Goal: Information Seeking & Learning: Compare options

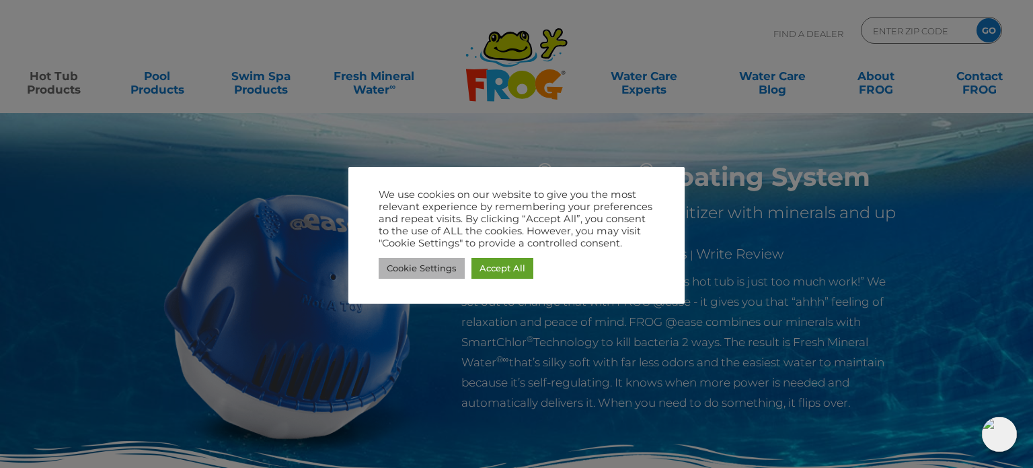
click at [431, 266] on link "Cookie Settings" at bounding box center [422, 268] width 86 height 21
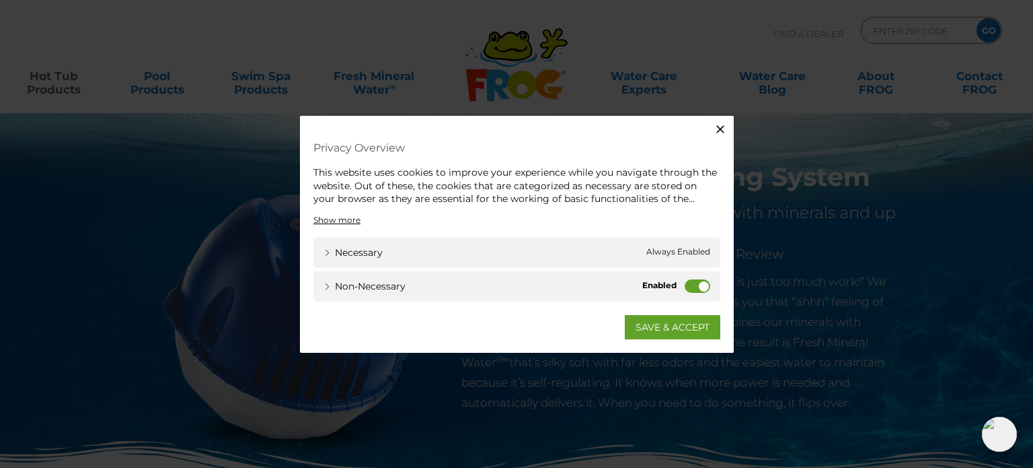
drag, startPoint x: 700, startPoint y: 282, endPoint x: 696, endPoint y: 290, distance: 9.0
click at [700, 285] on label "Non-necessary" at bounding box center [698, 284] width 26 height 13
click at [0, 0] on input "Non-necessary" at bounding box center [0, 0] width 0 height 0
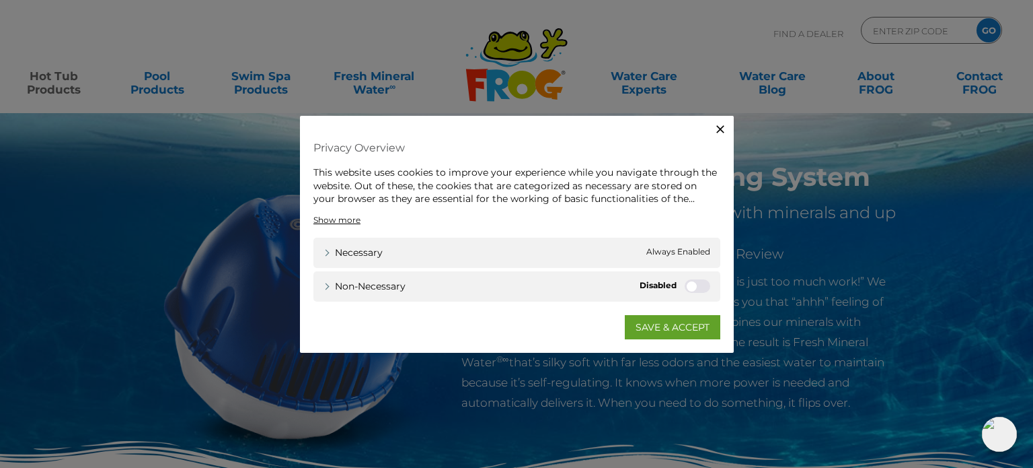
click at [677, 322] on link "SAVE & ACCEPT" at bounding box center [673, 326] width 96 height 24
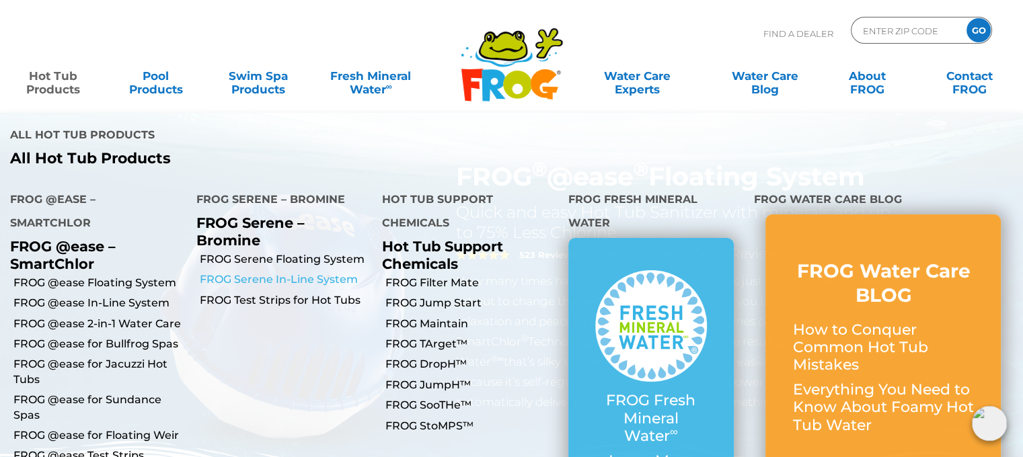
click at [239, 272] on link "FROG Serene In-Line System" at bounding box center [286, 279] width 173 height 15
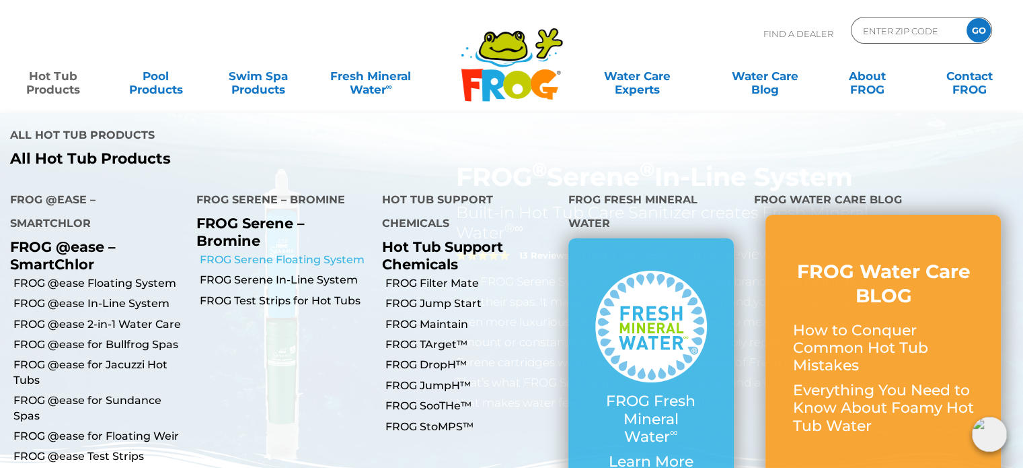
click at [346, 252] on link "FROG Serene Floating System" at bounding box center [286, 259] width 173 height 15
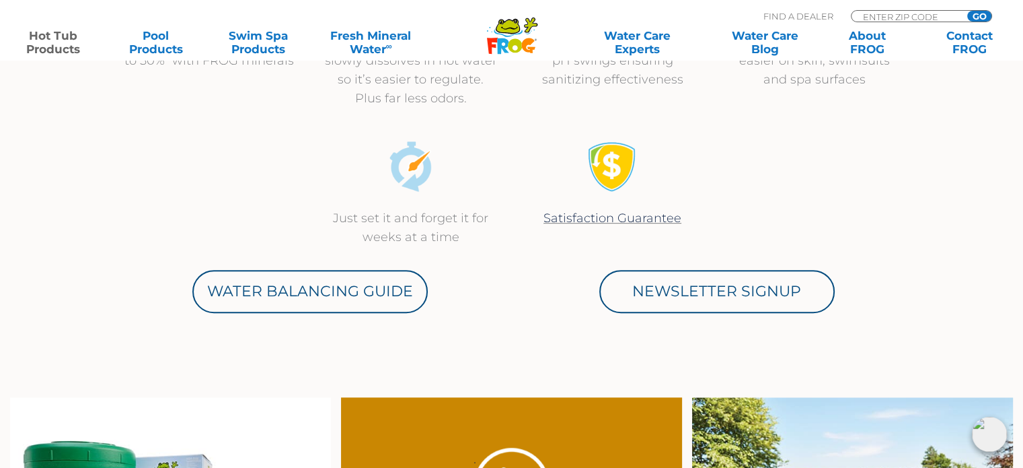
scroll to position [336, 0]
